Goal: Complete application form: Complete application form

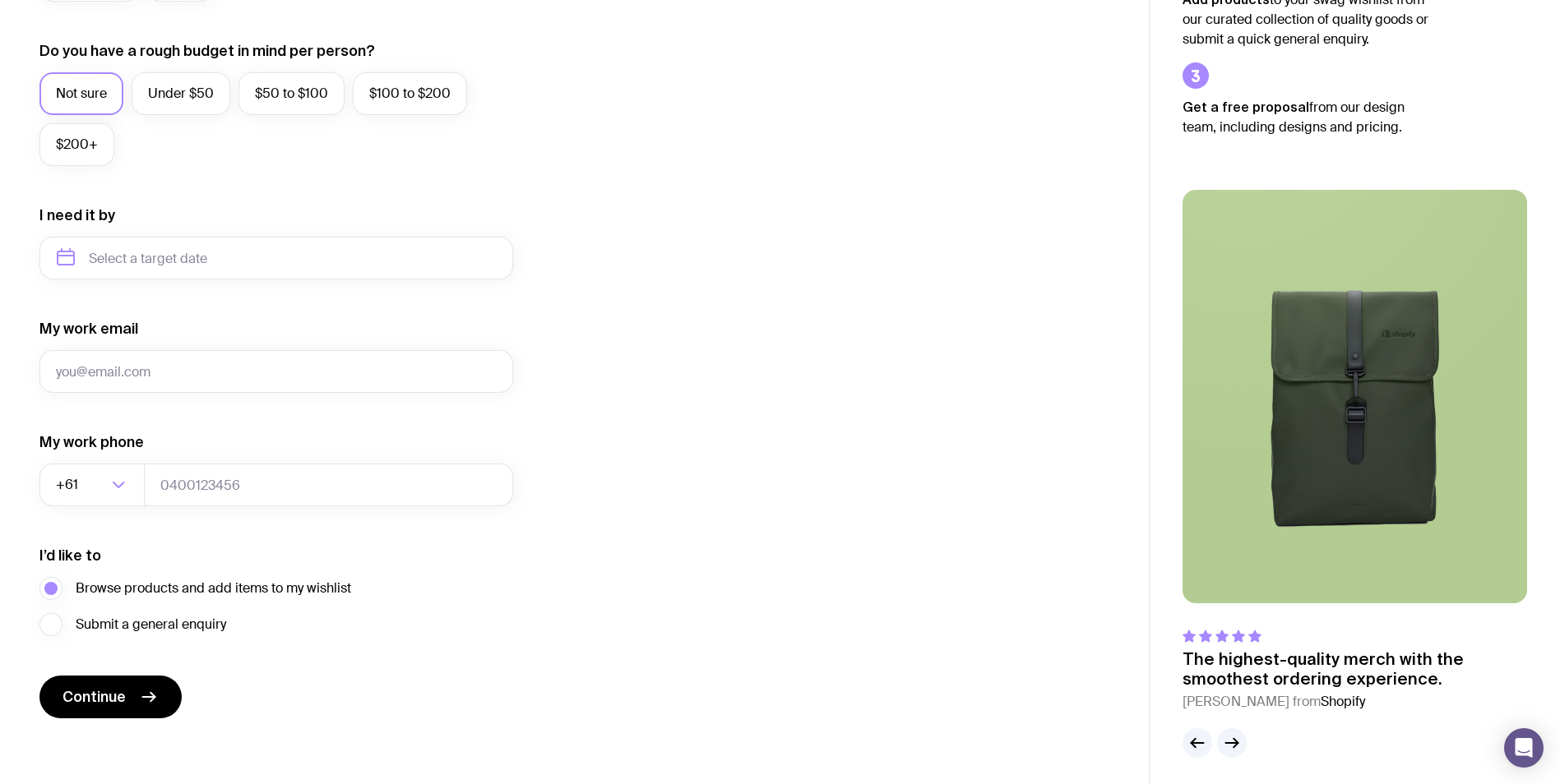
scroll to position [613, 0]
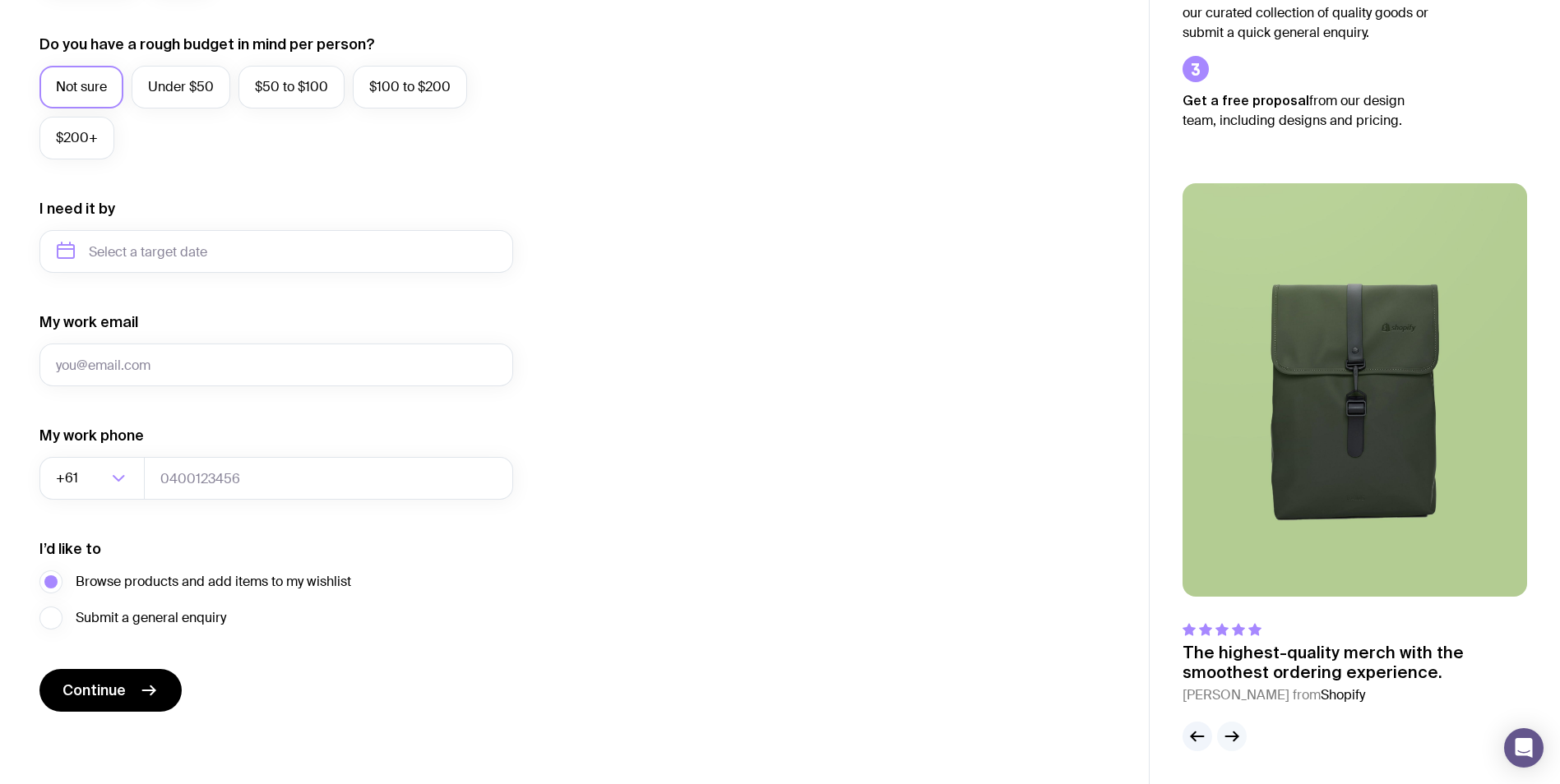
click at [1236, 733] on icon "button" at bounding box center [1232, 737] width 20 height 20
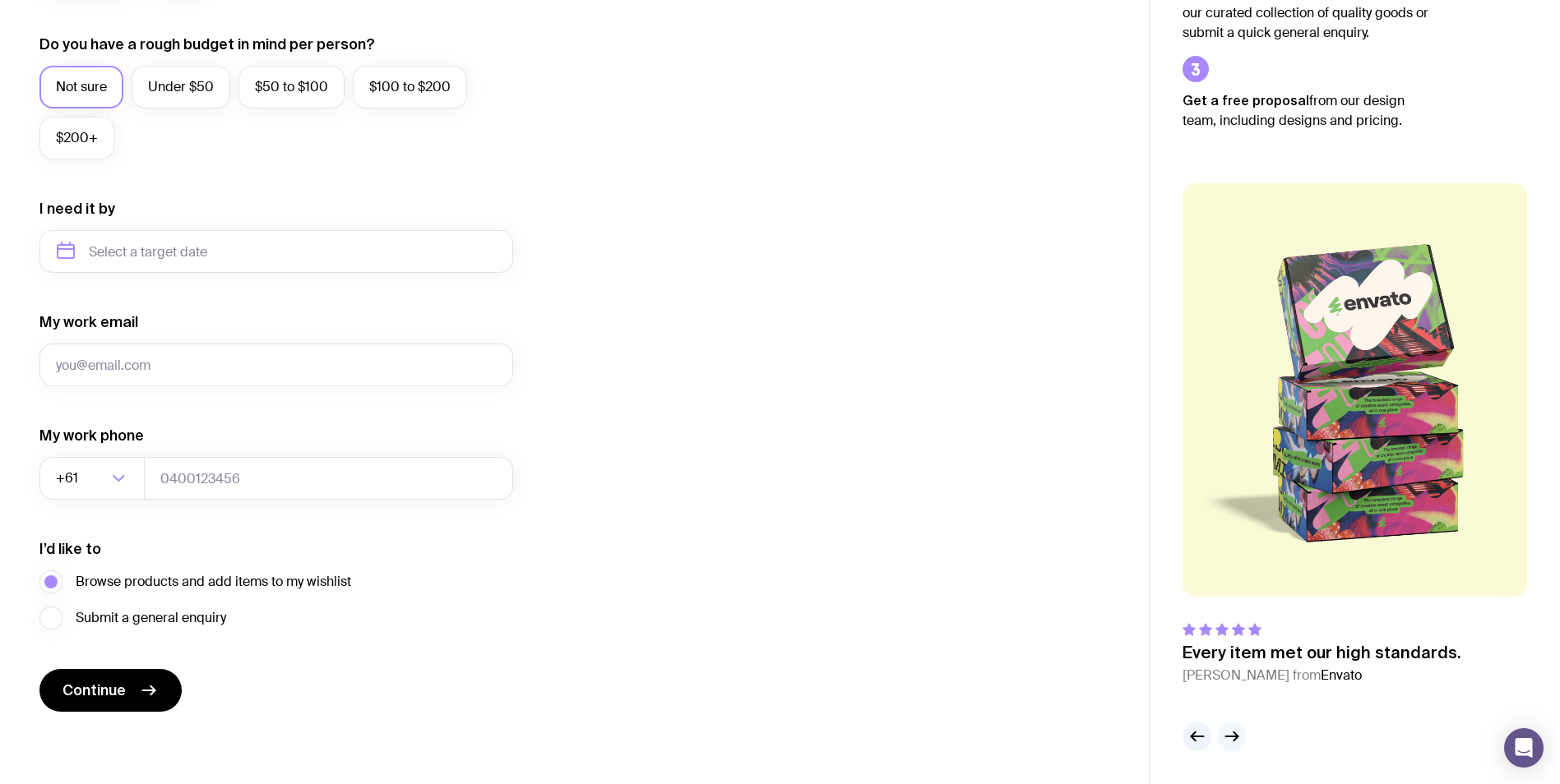
click at [1236, 733] on icon "button" at bounding box center [1232, 737] width 20 height 20
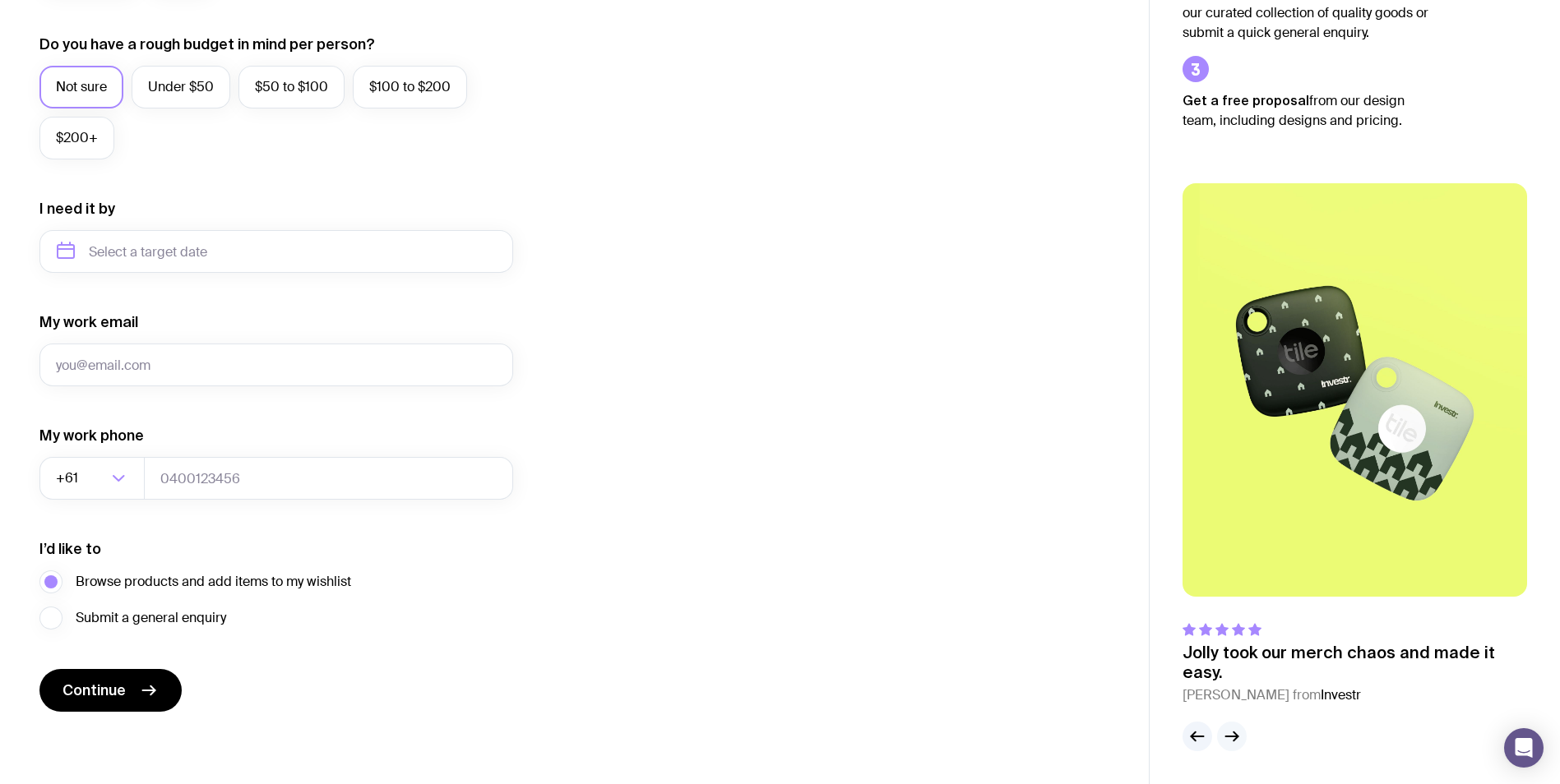
click at [1241, 737] on icon "button" at bounding box center [1232, 737] width 20 height 20
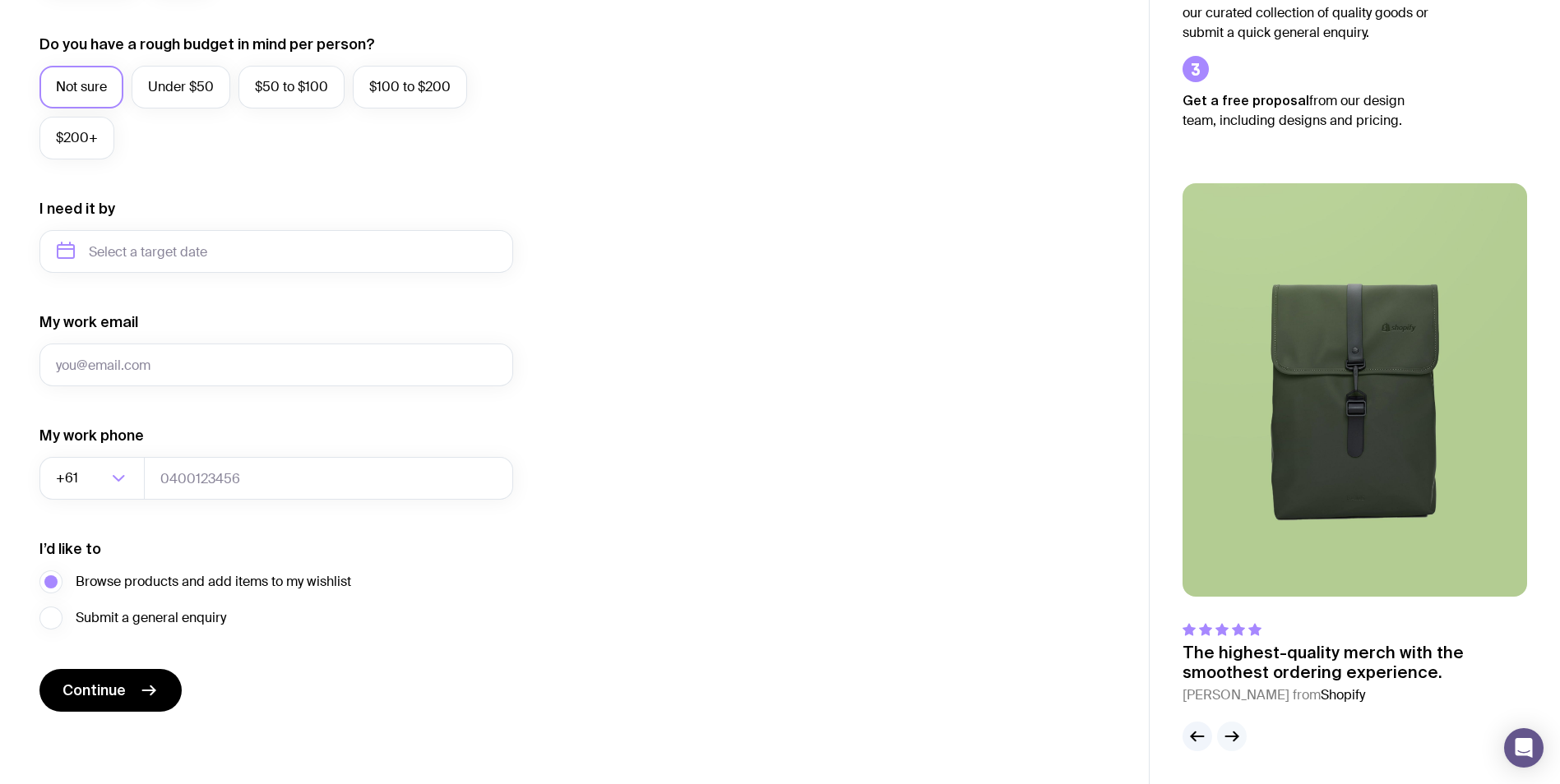
click at [1238, 729] on icon "button" at bounding box center [1232, 737] width 20 height 20
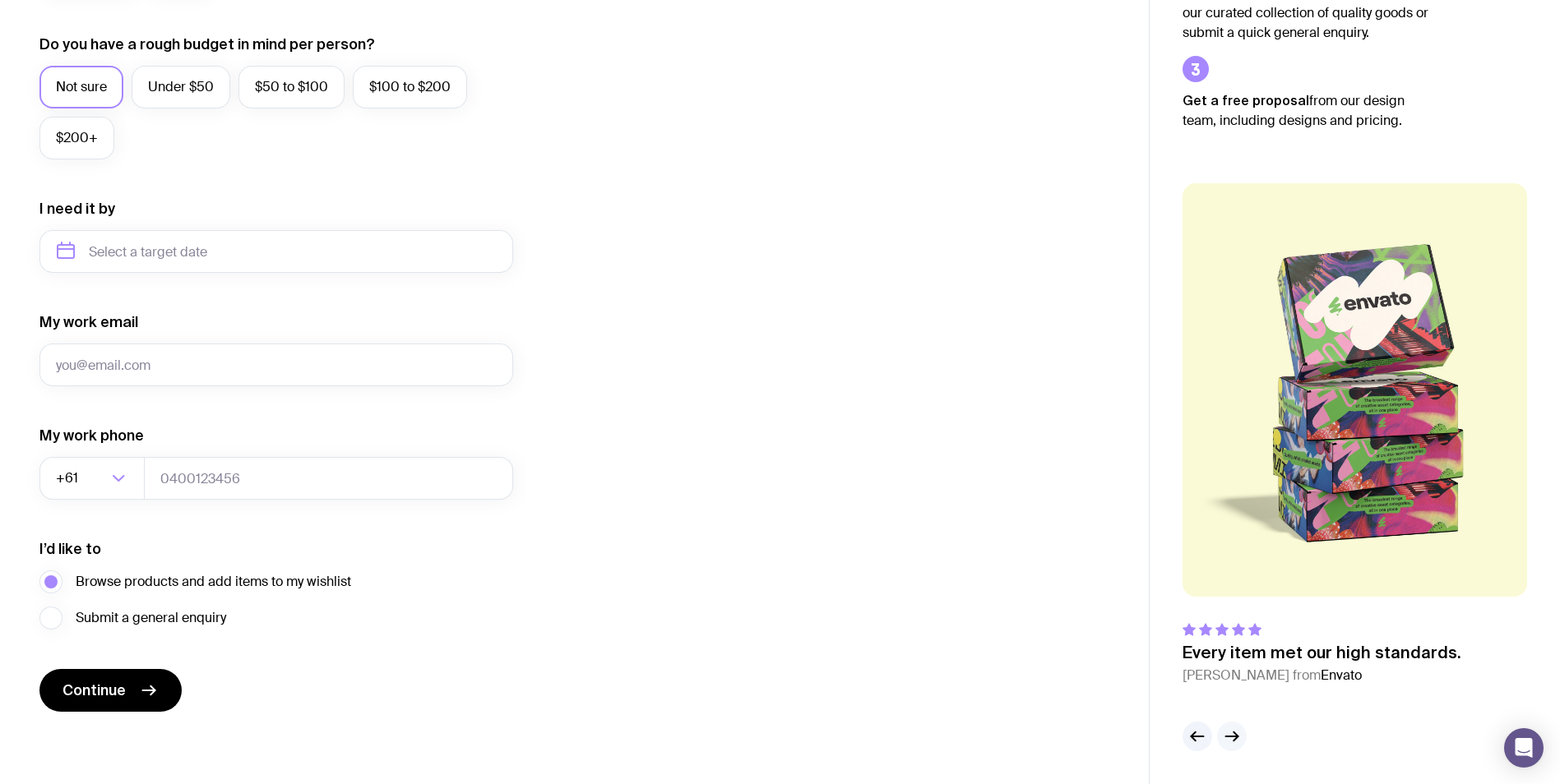
click at [1238, 729] on icon "button" at bounding box center [1232, 737] width 20 height 20
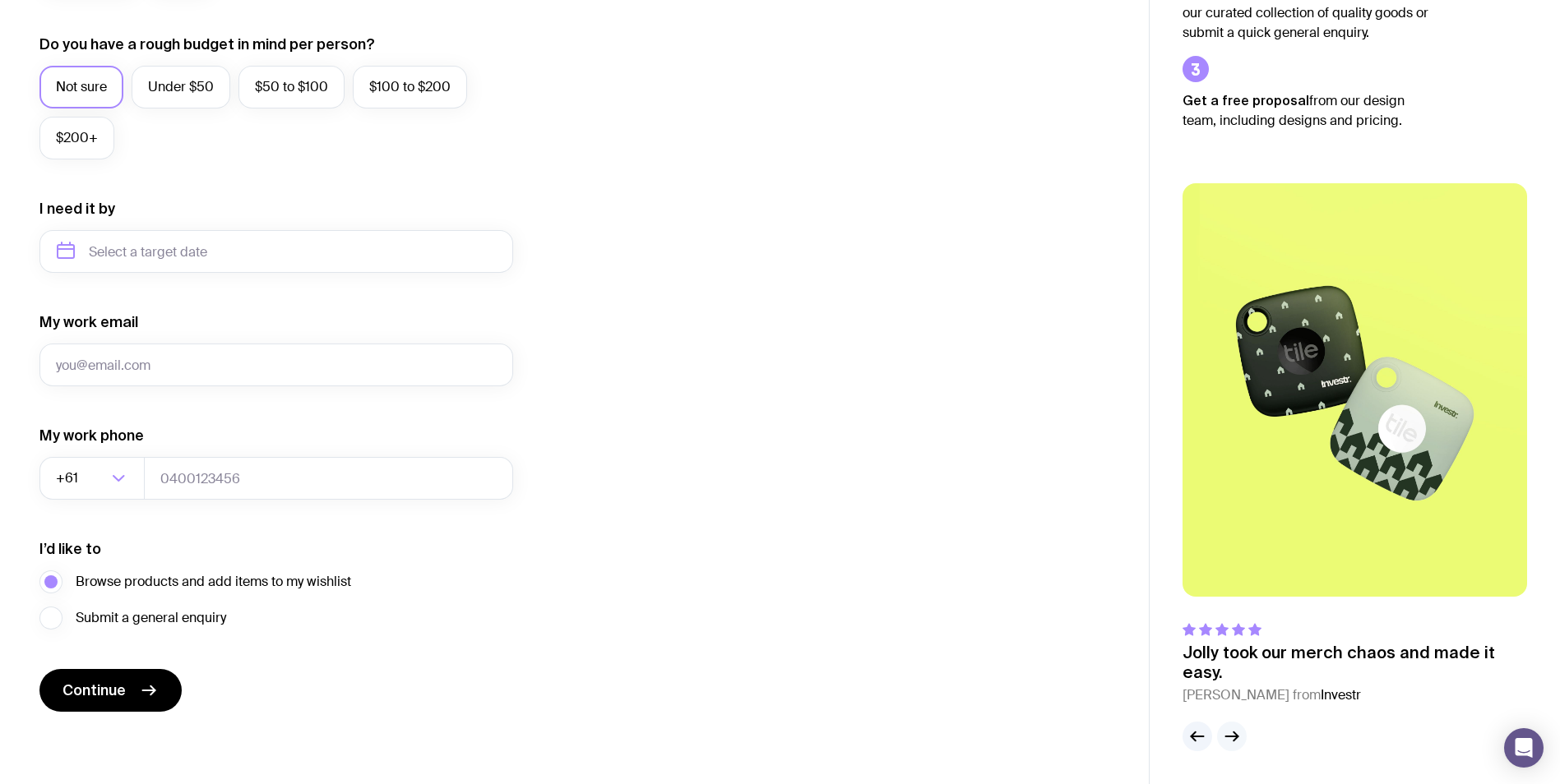
click at [1238, 729] on icon "button" at bounding box center [1232, 737] width 20 height 20
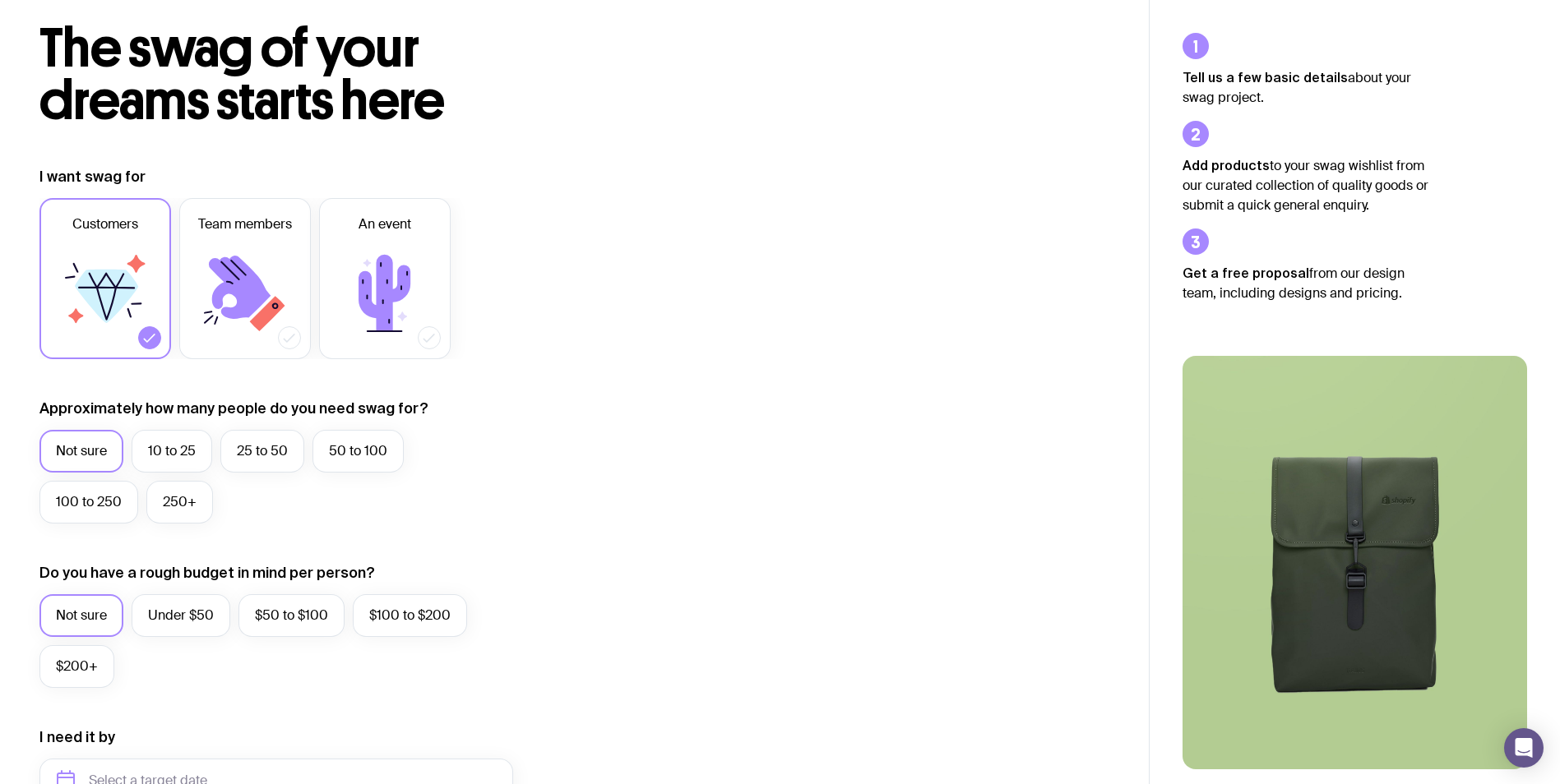
scroll to position [38, 0]
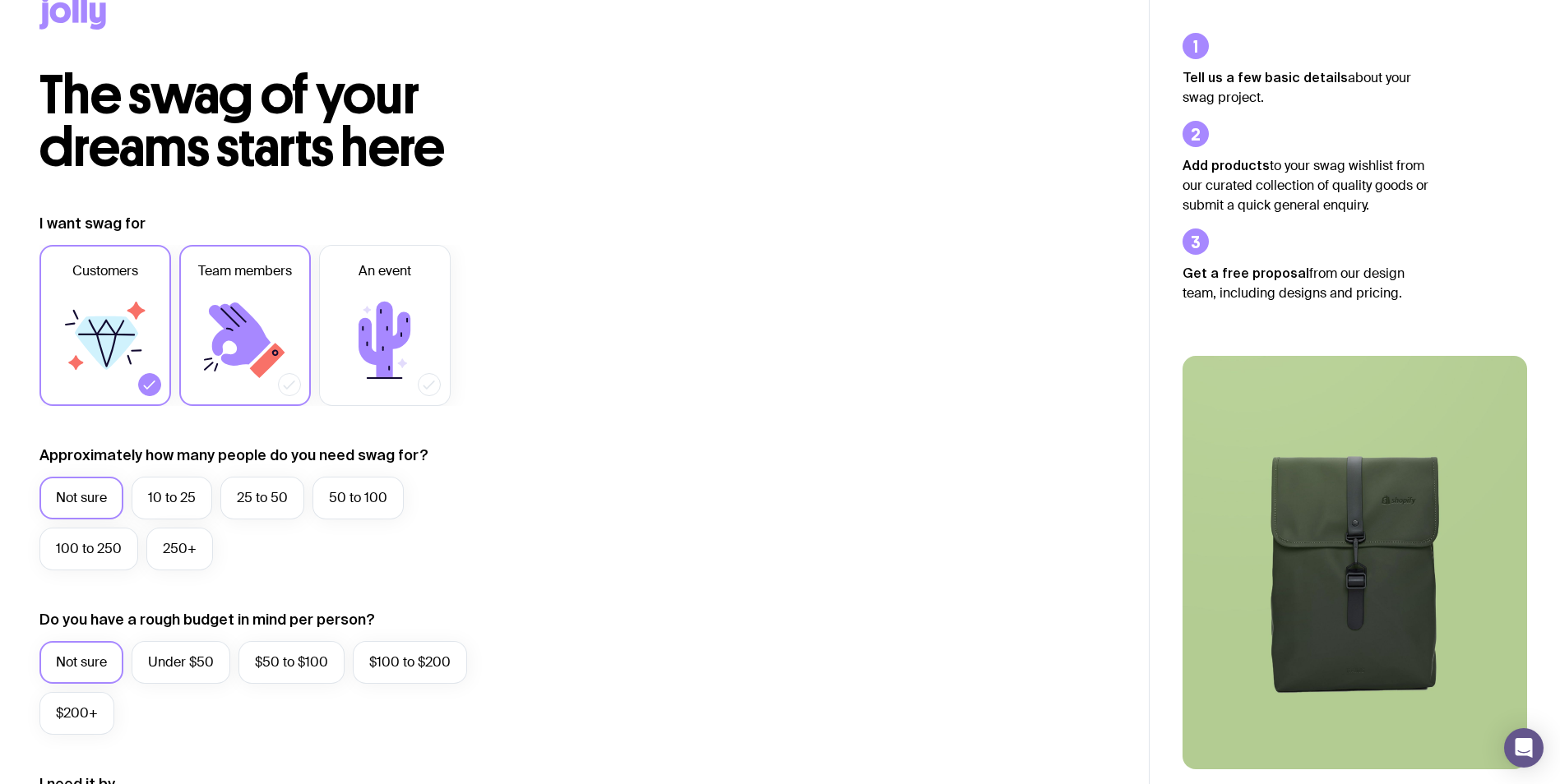
click at [230, 346] on icon at bounding box center [245, 340] width 99 height 99
click at [0, 0] on input "Team members" at bounding box center [0, 0] width 0 height 0
click at [237, 371] on icon at bounding box center [245, 340] width 99 height 99
click at [0, 0] on input "Team members" at bounding box center [0, 0] width 0 height 0
click at [167, 494] on label "10 to 25" at bounding box center [172, 497] width 81 height 43
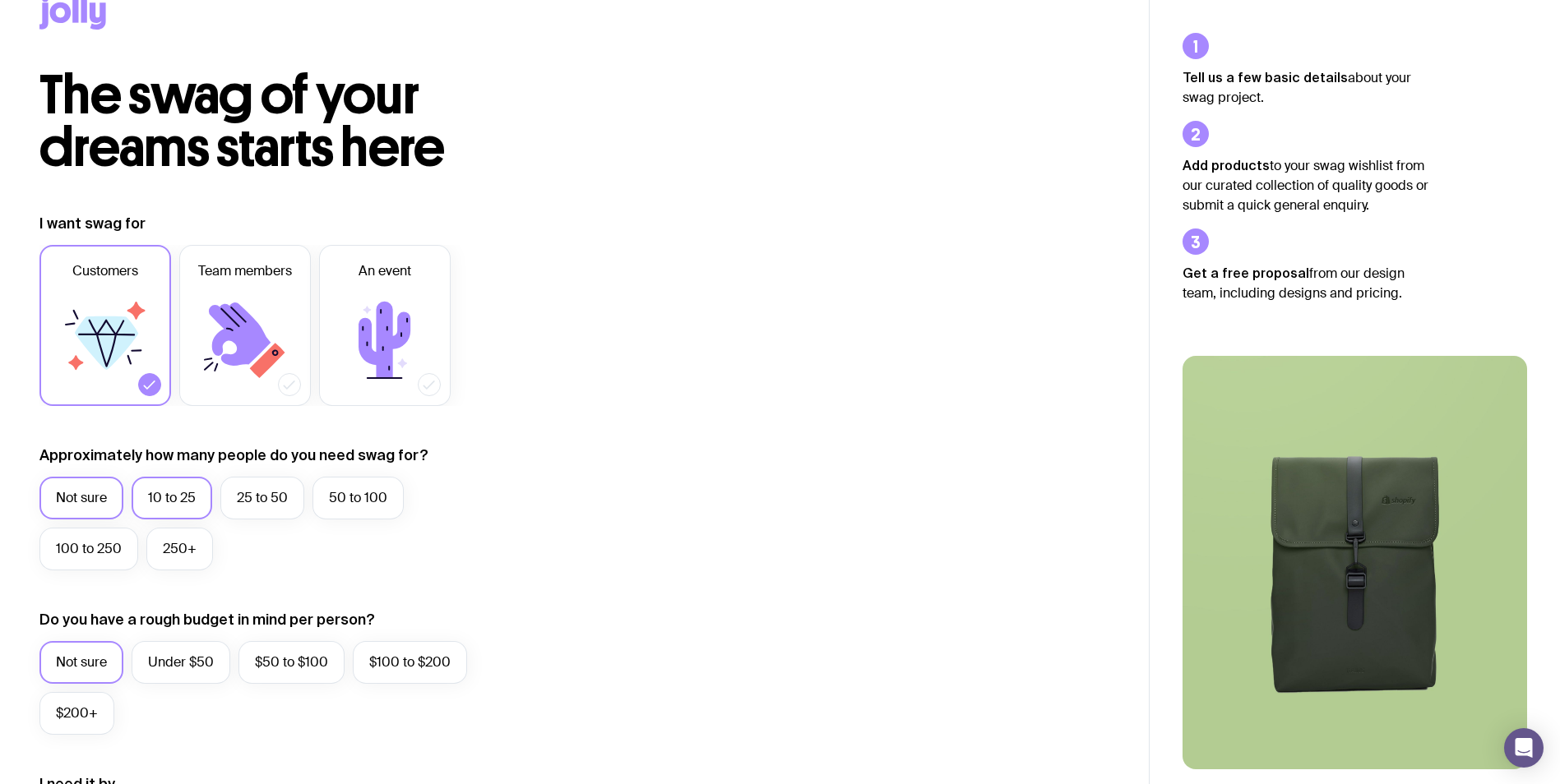
click at [0, 0] on input "10 to 25" at bounding box center [0, 0] width 0 height 0
click at [151, 536] on label "250+" at bounding box center [179, 548] width 67 height 43
click at [0, 0] on input "250+" at bounding box center [0, 0] width 0 height 0
click at [77, 541] on label "100 to 250" at bounding box center [89, 548] width 99 height 43
click at [0, 0] on input "100 to 250" at bounding box center [0, 0] width 0 height 0
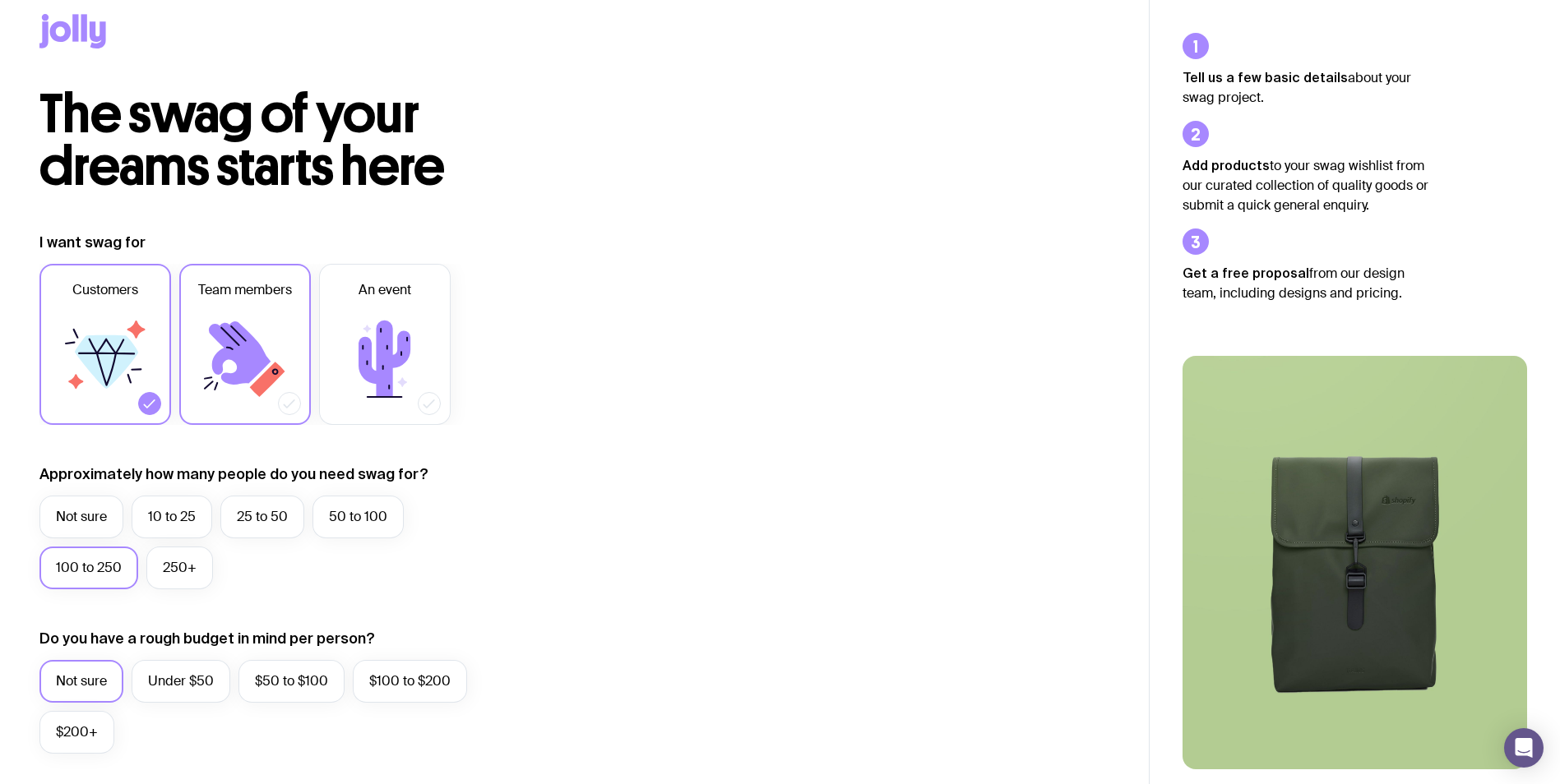
scroll to position [0, 0]
